Goal: Information Seeking & Learning: Learn about a topic

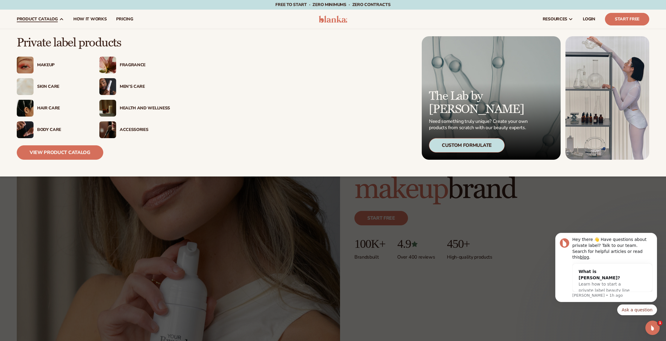
click at [52, 131] on div "Body Care" at bounding box center [62, 129] width 50 height 5
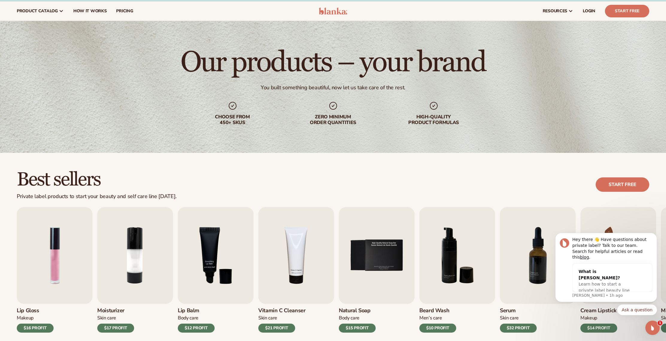
scroll to position [7, 0]
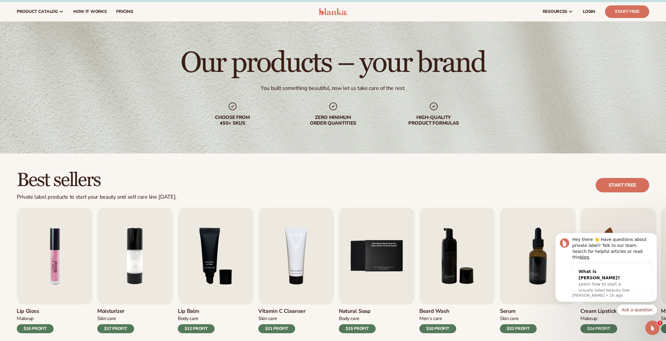
click at [48, 246] on img "1 / 9" at bounding box center [55, 256] width 76 height 97
click at [54, 243] on img "1 / 9" at bounding box center [55, 256] width 76 height 97
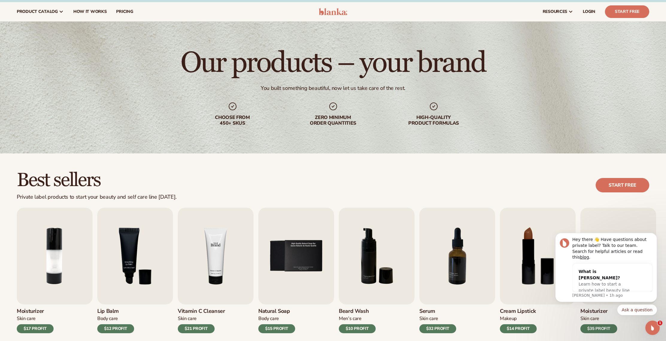
click at [230, 260] on img "4 / 9" at bounding box center [216, 256] width 76 height 97
click at [443, 288] on img "7 / 9" at bounding box center [458, 256] width 76 height 97
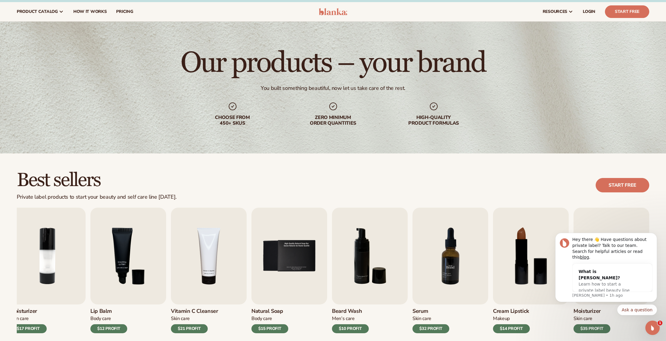
click at [452, 284] on img "7 / 9" at bounding box center [451, 256] width 76 height 97
click at [430, 330] on div "$32 PROFIT" at bounding box center [431, 328] width 37 height 9
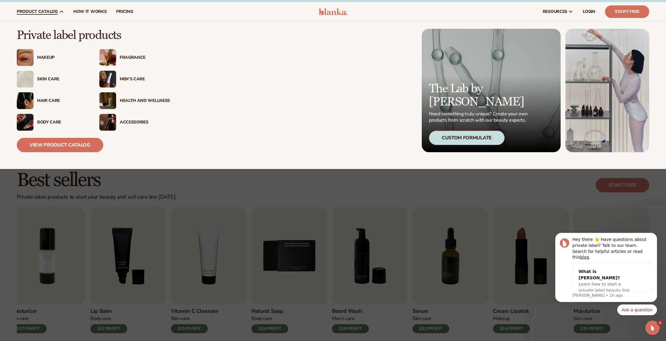
click at [57, 12] on link "product catalog" at bounding box center [40, 11] width 57 height 19
click at [64, 148] on link "View Product Catalog" at bounding box center [60, 145] width 87 height 14
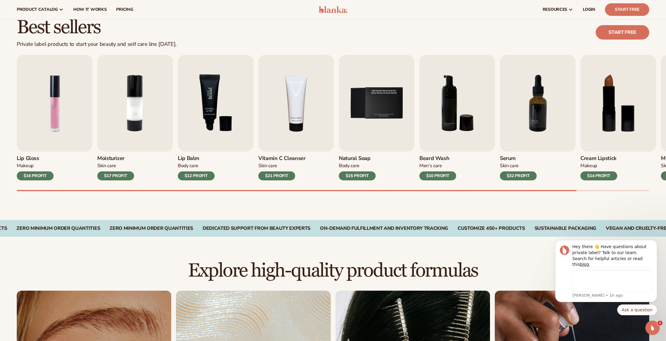
click at [184, 93] on img "3 / 9" at bounding box center [216, 103] width 76 height 97
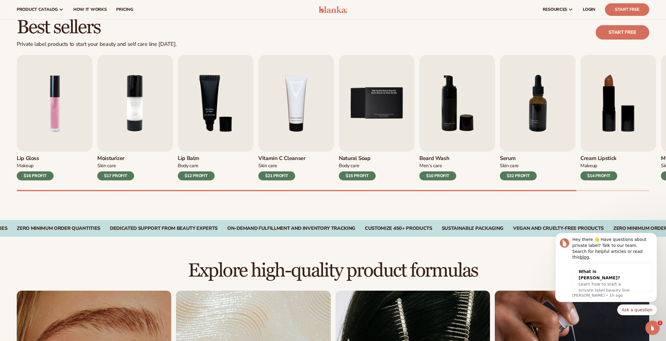
click at [190, 160] on h3 "Lip Balm" at bounding box center [196, 158] width 37 height 7
click at [206, 141] on img "3 / 9" at bounding box center [216, 103] width 76 height 97
click at [201, 129] on img "3 / 9" at bounding box center [216, 103] width 76 height 97
click at [306, 114] on img "4 / 9" at bounding box center [296, 103] width 76 height 97
click at [369, 93] on img "5 / 9" at bounding box center [377, 103] width 76 height 97
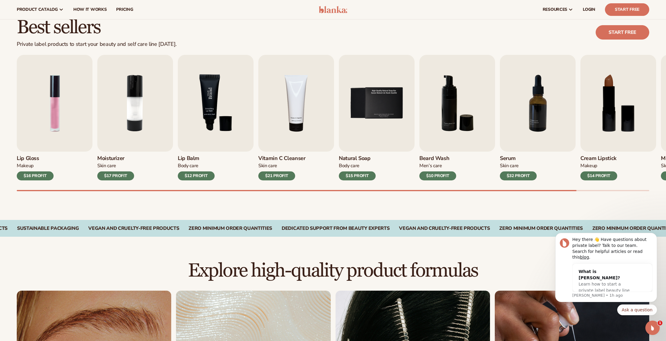
click at [223, 105] on img "3 / 9" at bounding box center [216, 103] width 76 height 97
click at [346, 174] on div "$15 PROFIT" at bounding box center [357, 175] width 37 height 9
click at [612, 32] on link "Start free" at bounding box center [623, 32] width 54 height 14
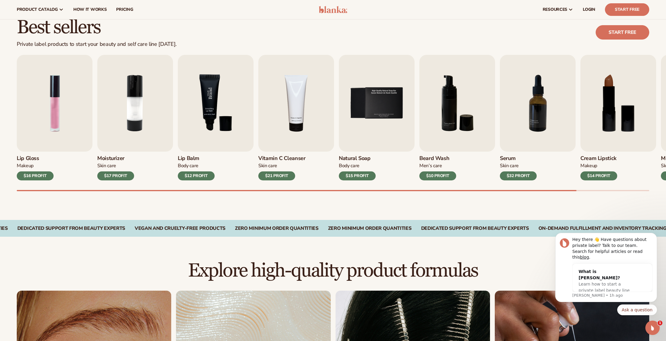
click at [222, 121] on img "3 / 9" at bounding box center [216, 103] width 76 height 97
click at [196, 176] on div "$12 PROFIT" at bounding box center [196, 175] width 37 height 9
click at [214, 139] on img "3 / 9" at bounding box center [216, 103] width 76 height 97
click at [218, 114] on img "3 / 9" at bounding box center [216, 103] width 76 height 97
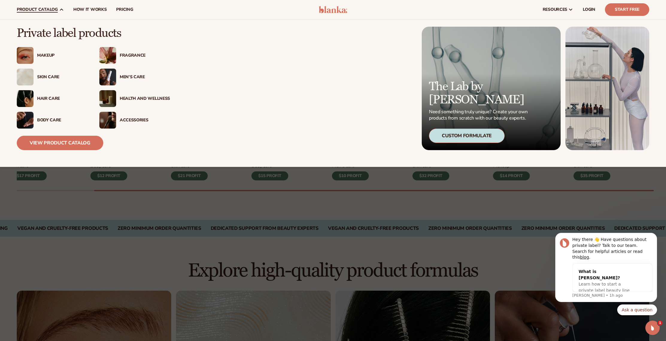
click at [132, 76] on div "Men’s Care" at bounding box center [145, 77] width 50 height 5
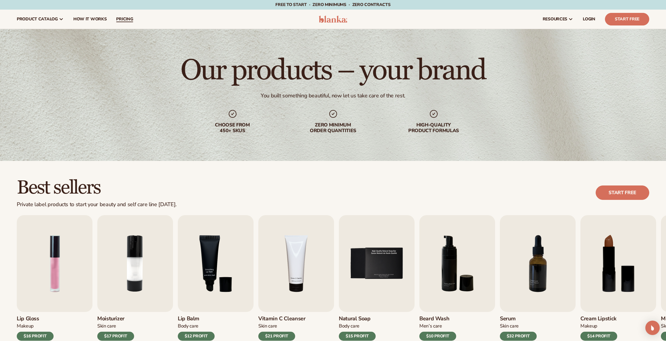
click at [128, 20] on span "pricing" at bounding box center [124, 19] width 17 height 5
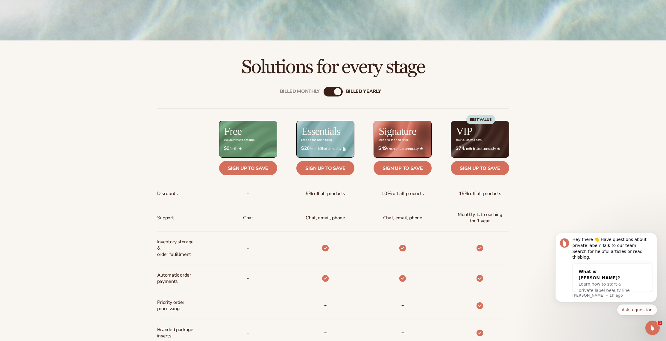
scroll to position [230, 0]
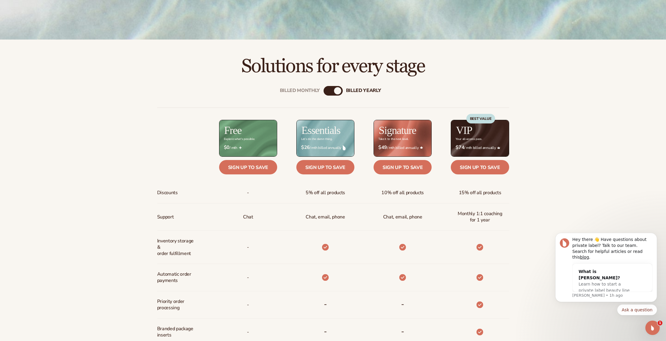
click at [329, 91] on div "Billed Monthly" at bounding box center [327, 90] width 7 height 7
click at [335, 91] on div "Billed Monthly billed Yearly" at bounding box center [333, 91] width 19 height 10
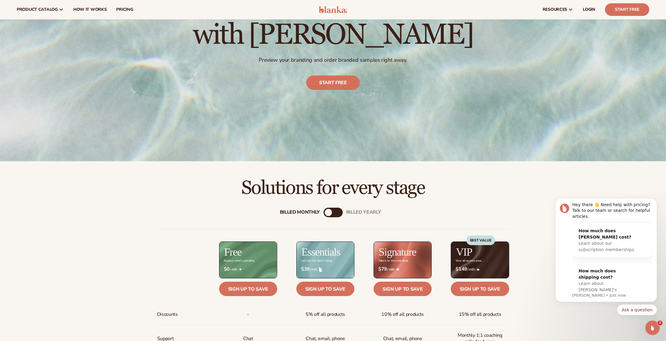
scroll to position [0, 0]
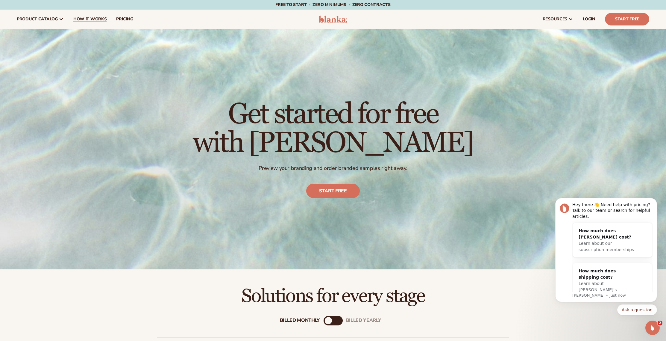
click at [96, 26] on link "How It Works" at bounding box center [90, 19] width 43 height 19
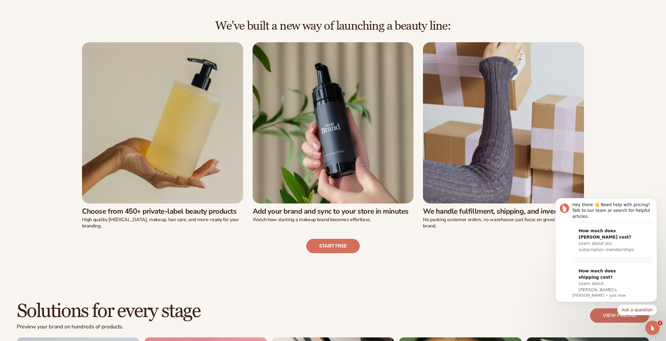
scroll to position [184, 0]
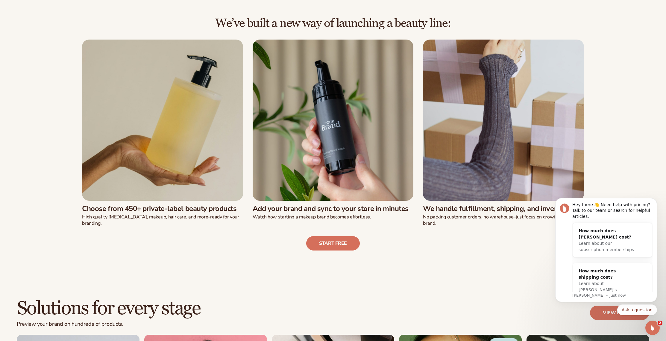
click at [313, 168] on img at bounding box center [333, 120] width 161 height 161
click at [338, 245] on link "Start free" at bounding box center [333, 243] width 54 height 14
